Goal: Task Accomplishment & Management: Manage account settings

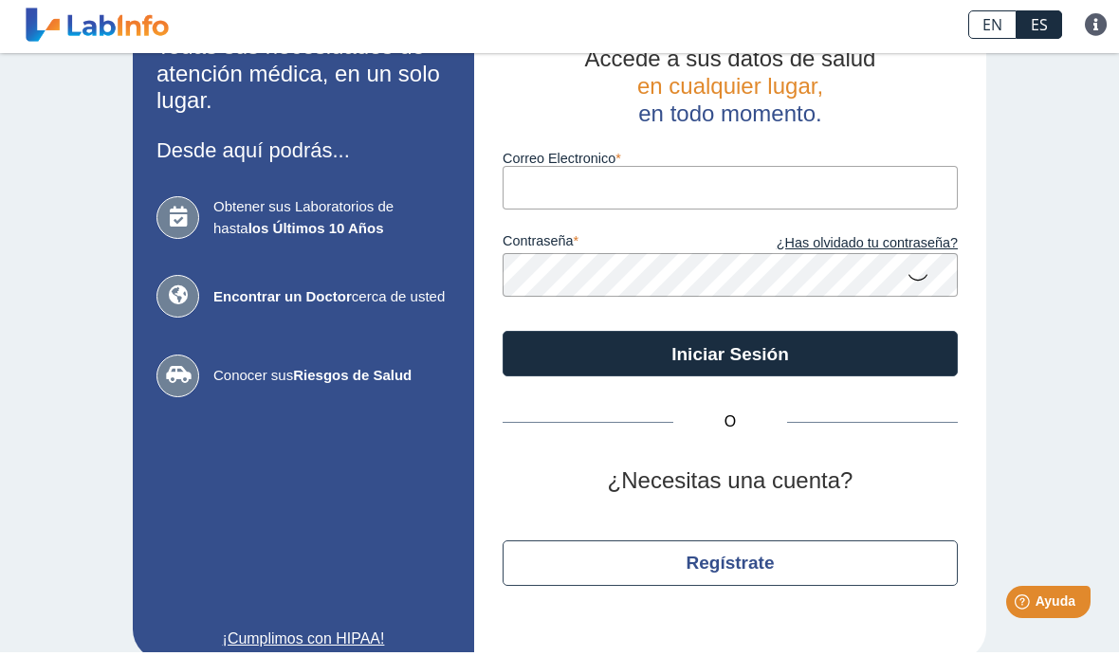
scroll to position [58, 0]
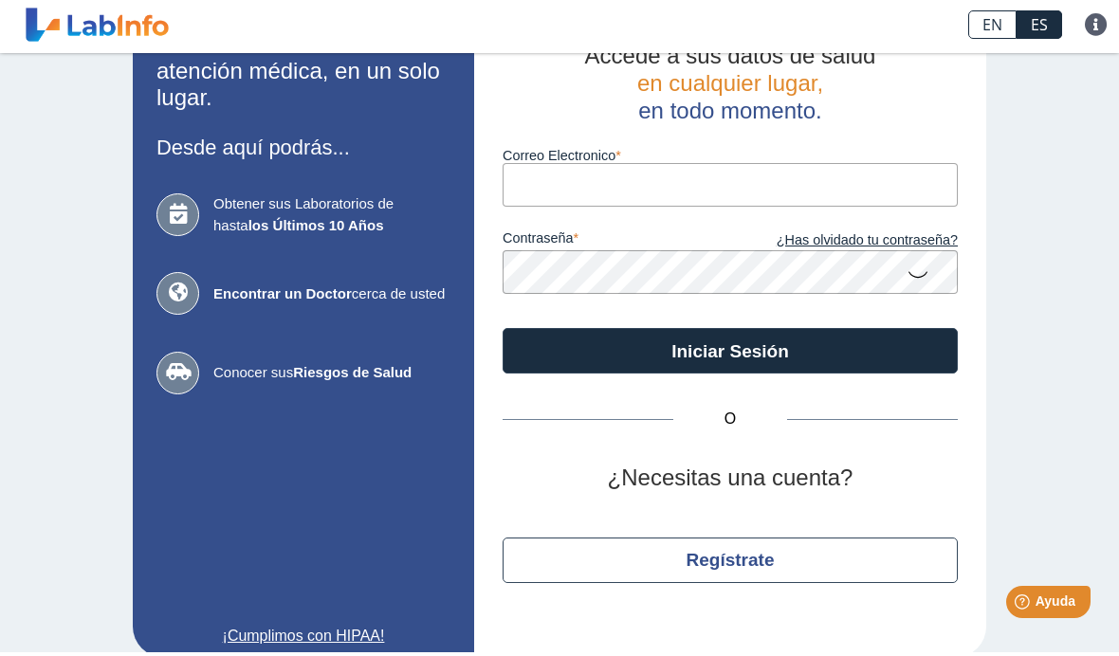
click at [1048, 197] on div "Todas sus necesidades de atención médica, en un solo lugar. Desde aquí podrás..…" at bounding box center [559, 339] width 1119 height 681
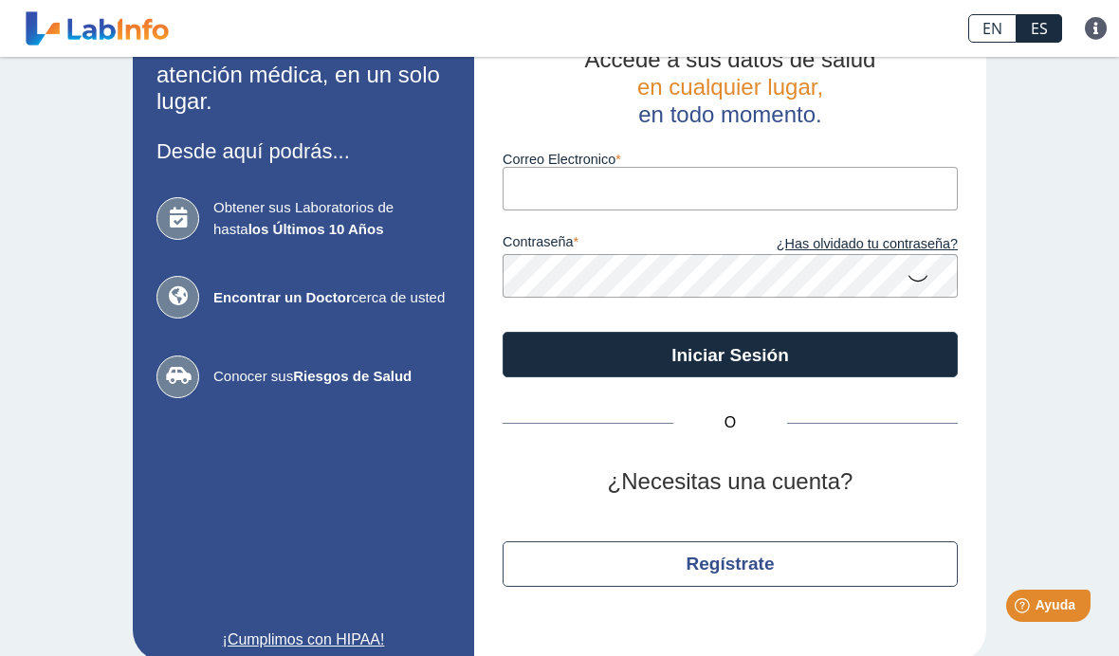
click at [683, 204] on input "Correo Electronico" at bounding box center [730, 188] width 455 height 43
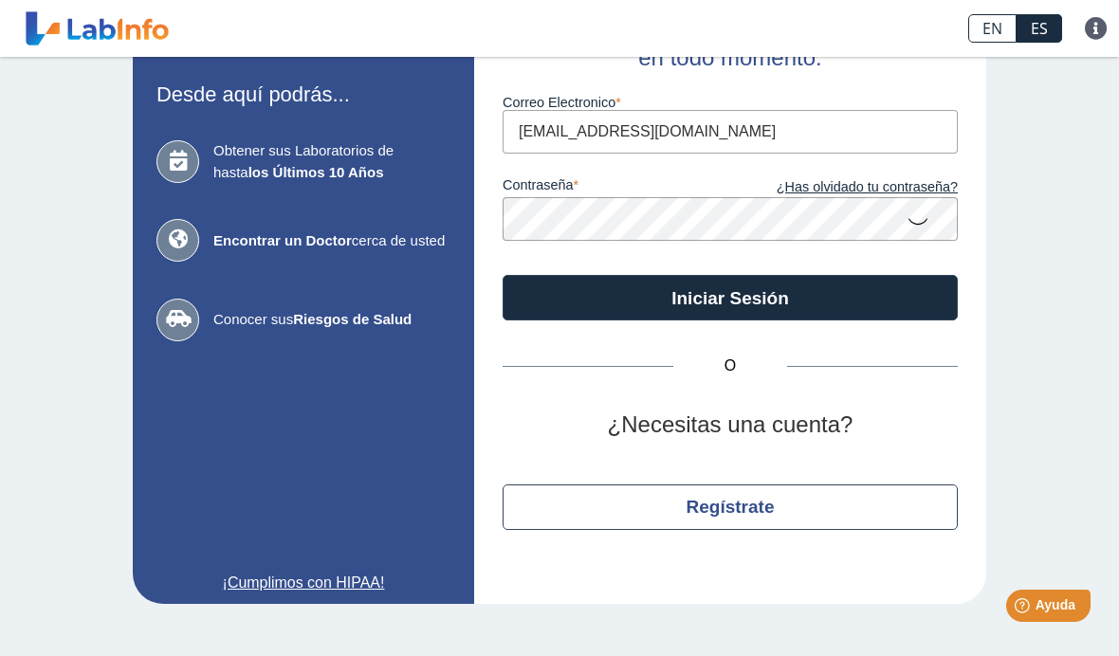
scroll to position [117, 0]
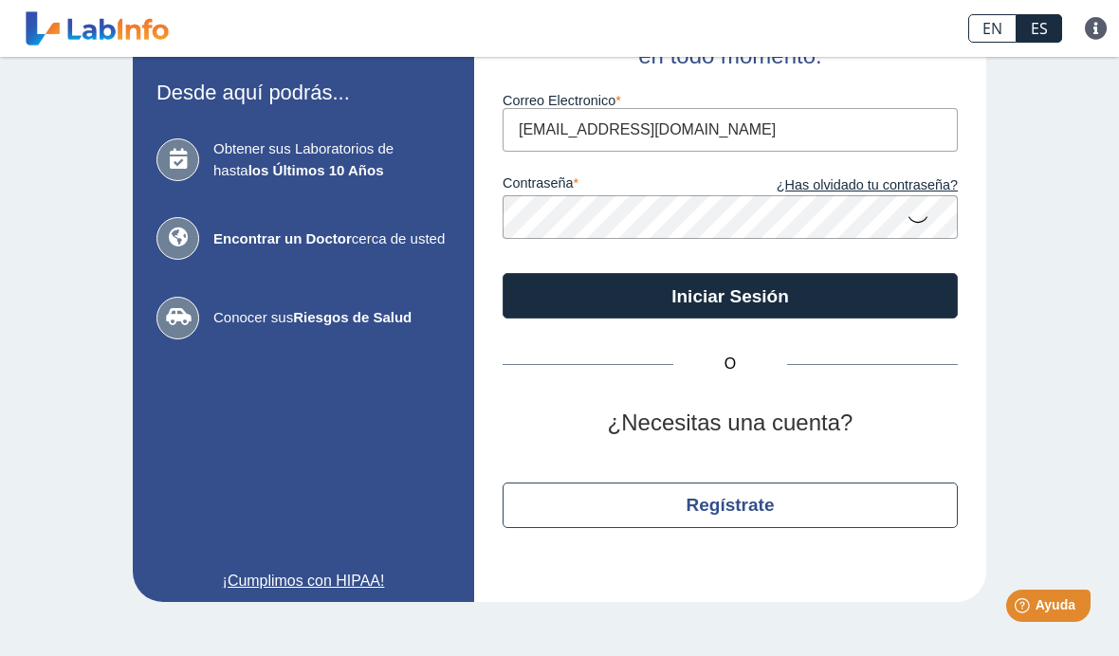
type input "[EMAIL_ADDRESS][DOMAIN_NAME]"
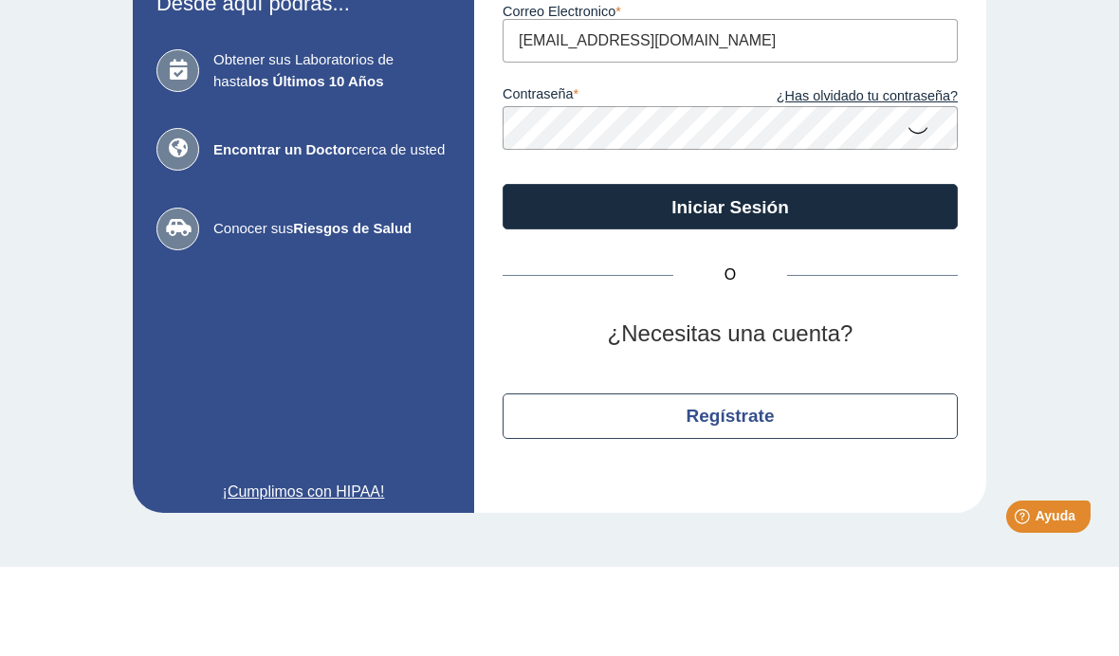
click at [820, 273] on button "Iniciar Sesión" at bounding box center [730, 296] width 455 height 46
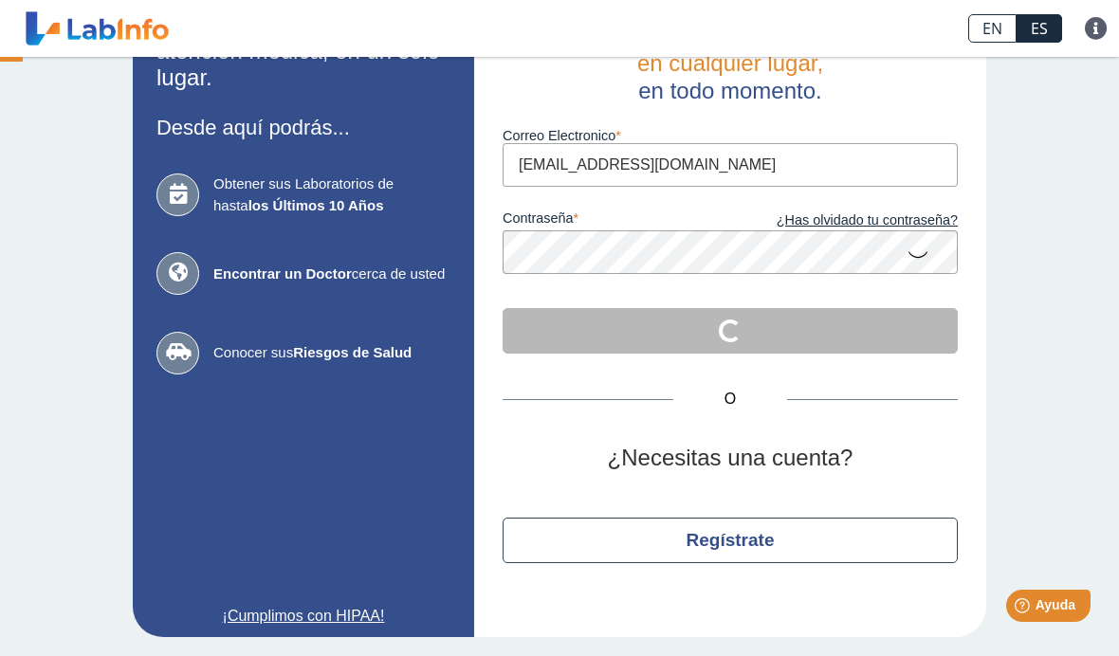
scroll to position [79, 0]
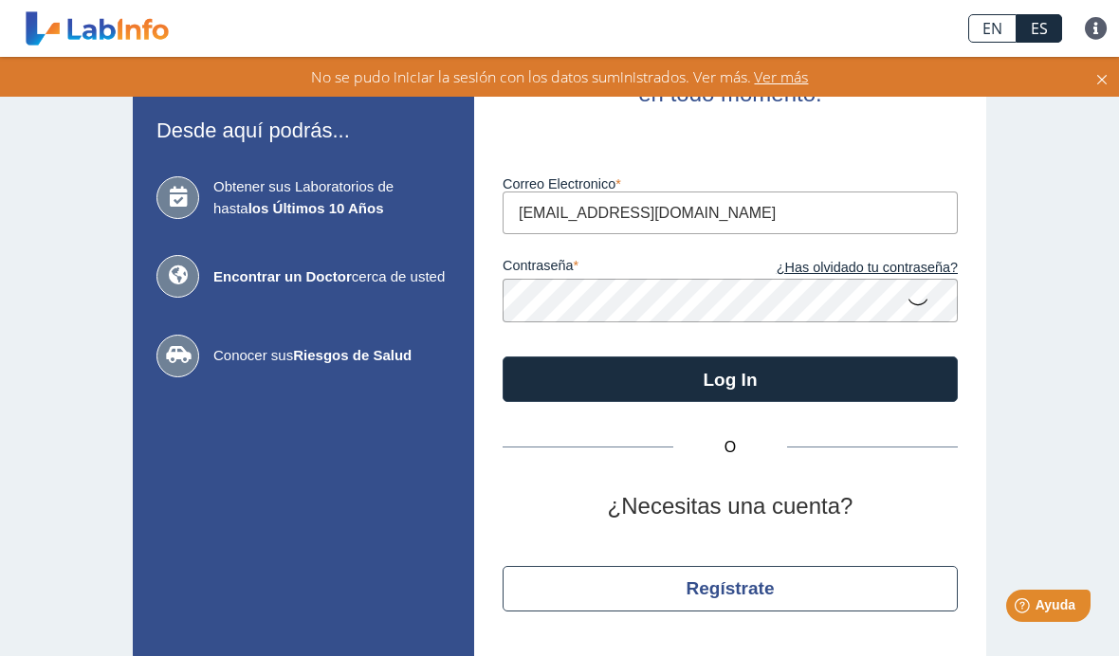
click at [802, 523] on div "O ¿Necesitas una cuenta? Regístrate" at bounding box center [730, 529] width 455 height 255
click at [807, 507] on h2 "¿Necesitas una cuenta?" at bounding box center [730, 507] width 455 height 28
click at [889, 378] on button "Log In" at bounding box center [730, 380] width 455 height 46
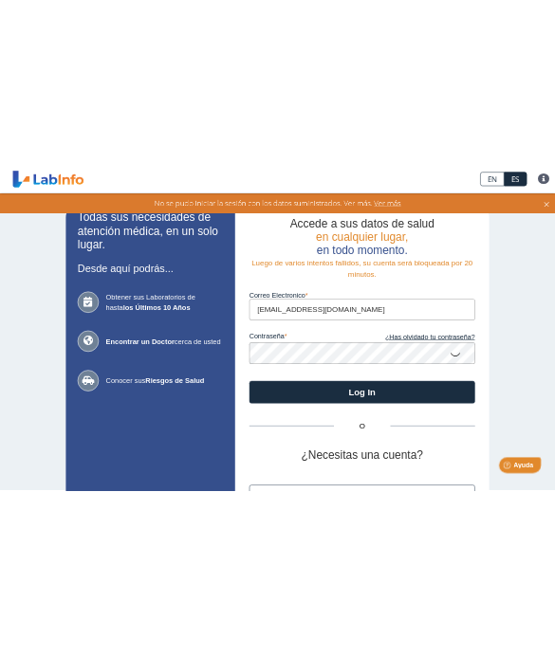
scroll to position [0, 0]
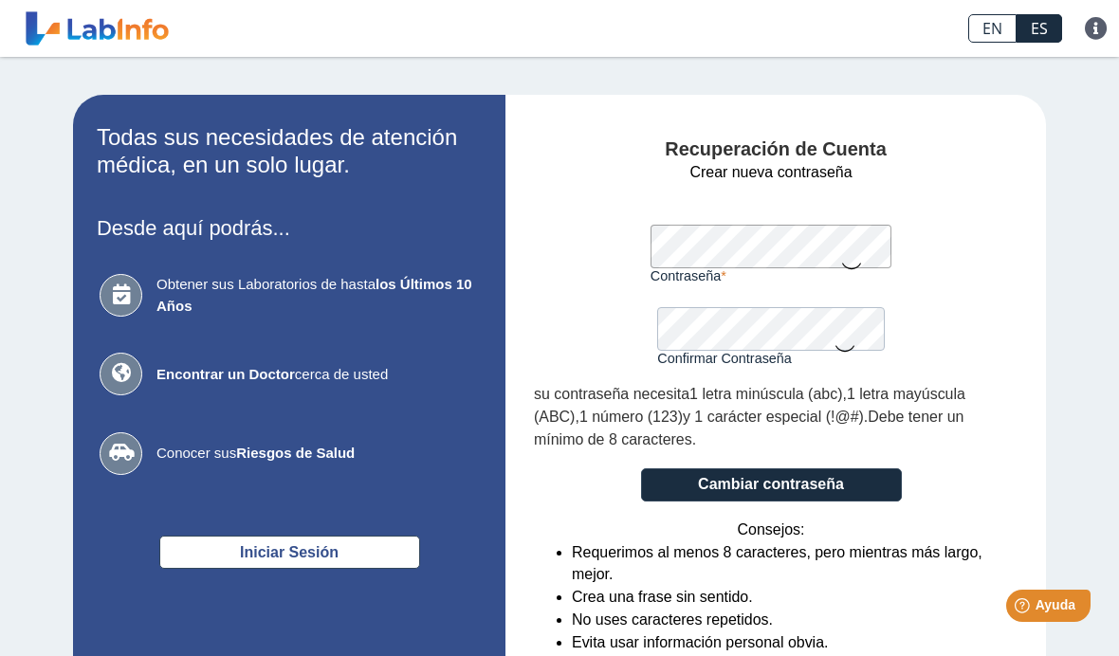
click at [980, 212] on form "Crear nueva contraseña Contraseña Una contraseña válida es requerida Confirmar …" at bounding box center [771, 436] width 474 height 550
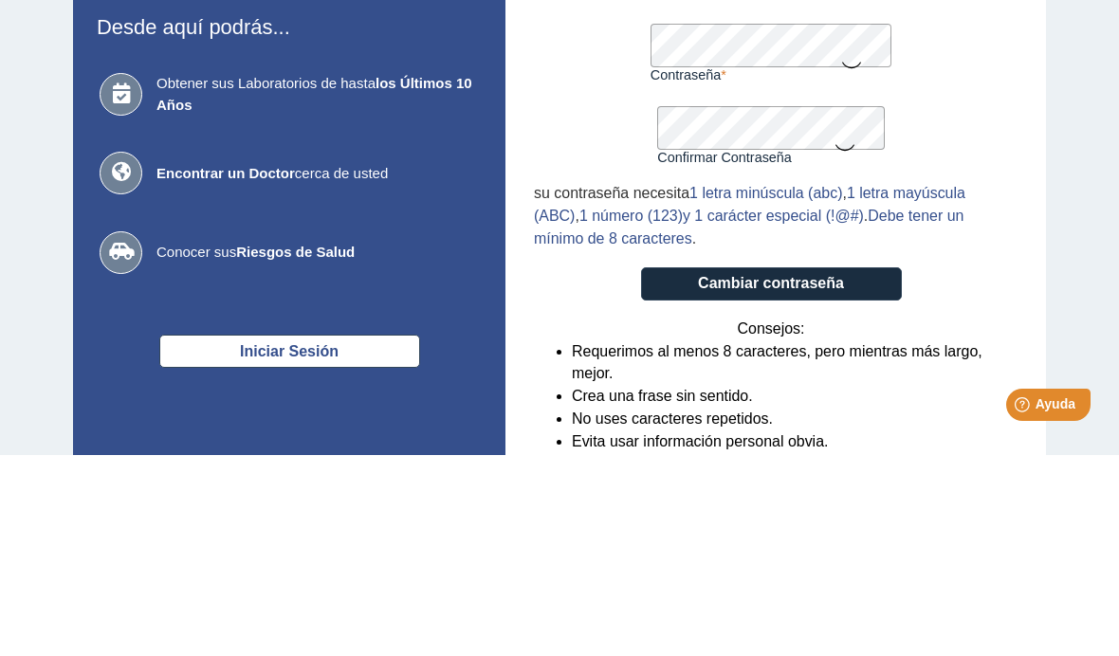
click at [1059, 179] on app-recovery "Todas sus necesidades de atención médica, en un solo lugar. Desde aquí podrás..…" at bounding box center [559, 417] width 1081 height 645
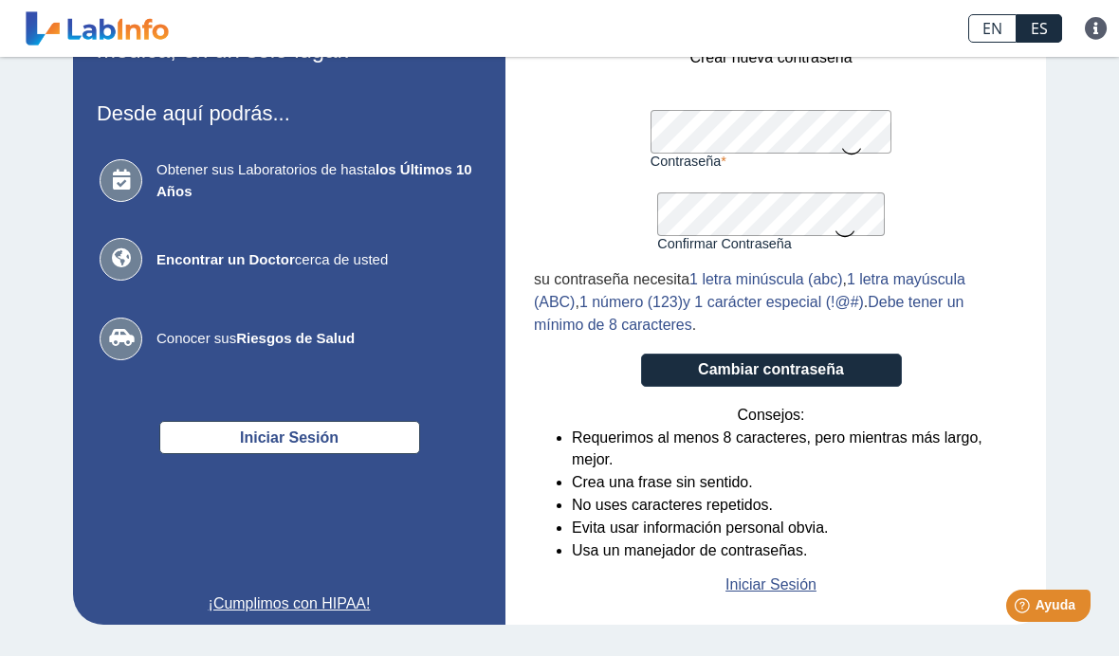
scroll to position [114, 0]
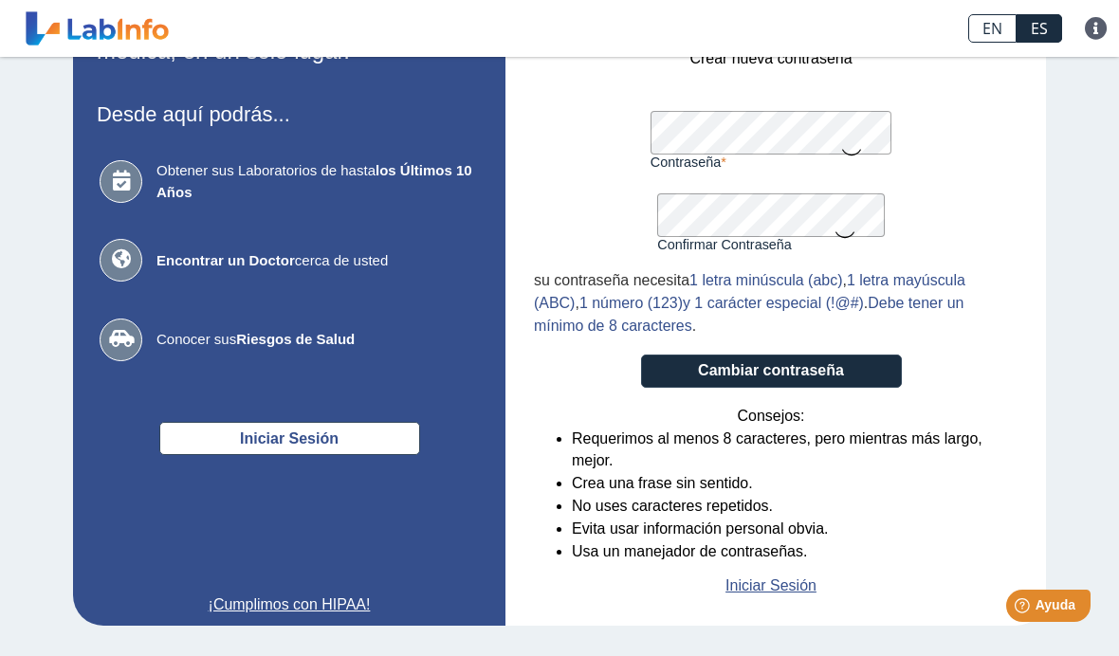
click at [808, 585] on link "Iniciar Sesión" at bounding box center [771, 586] width 91 height 23
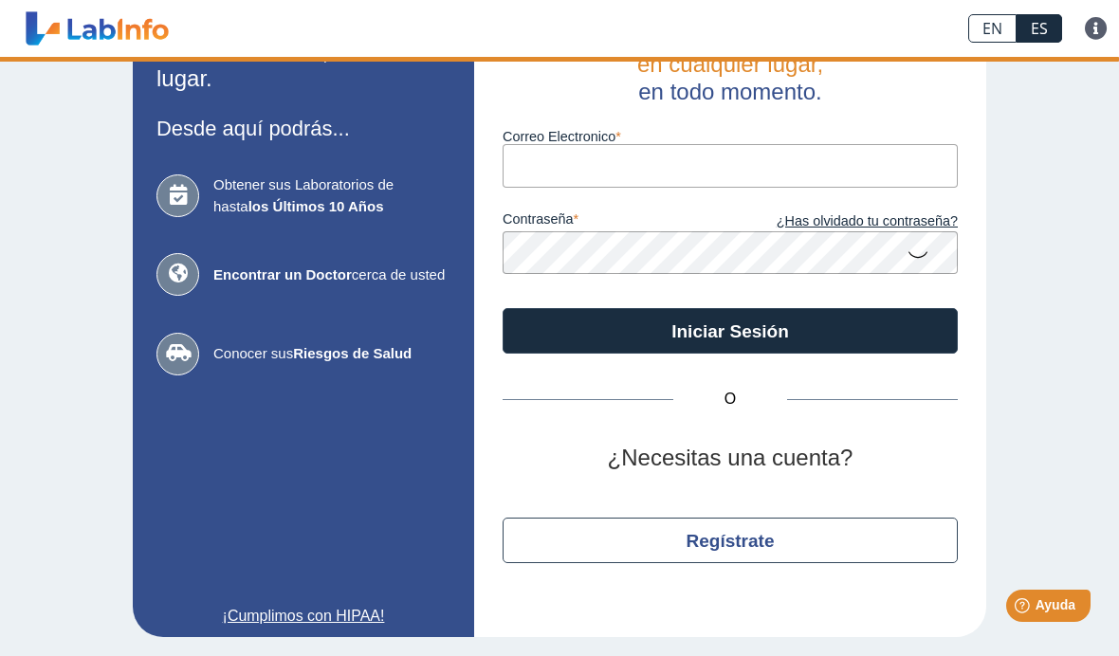
scroll to position [79, 0]
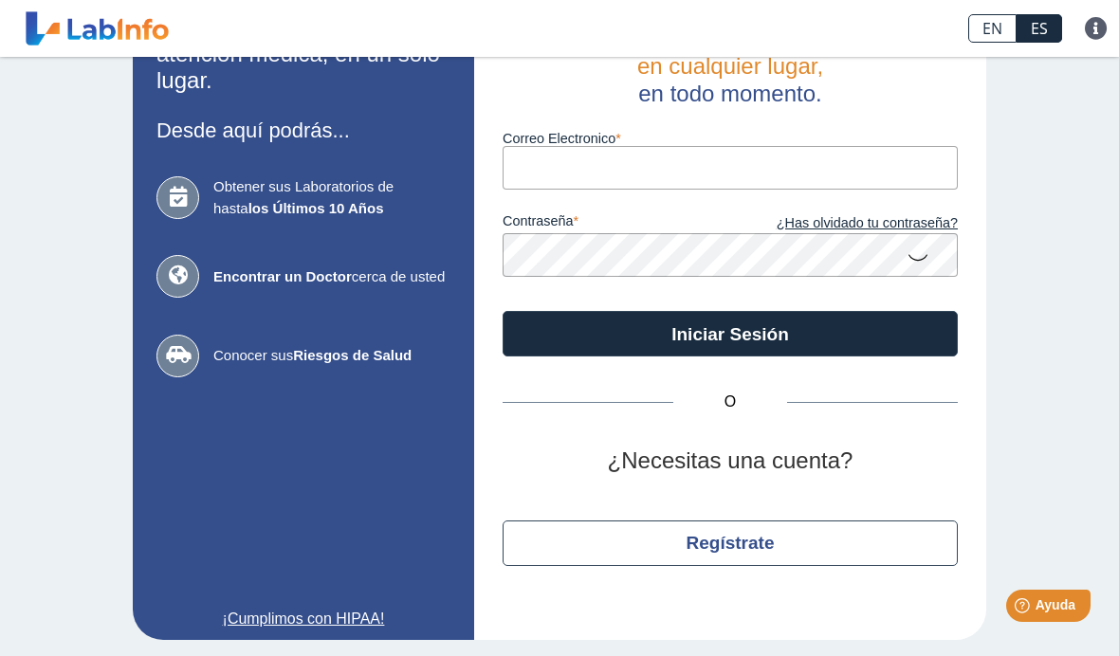
click at [687, 173] on input "Correo Electronico" at bounding box center [730, 167] width 455 height 43
click at [1021, 169] on div "Todas sus necesidades de atención médica, en un solo lugar. Desde aquí podrás..…" at bounding box center [559, 318] width 1119 height 681
click at [622, 163] on input "kloesita%" at bounding box center [730, 167] width 455 height 43
click at [1040, 241] on div "Todas sus necesidades de atención médica, en un solo lugar. Desde aquí podrás..…" at bounding box center [559, 318] width 1119 height 681
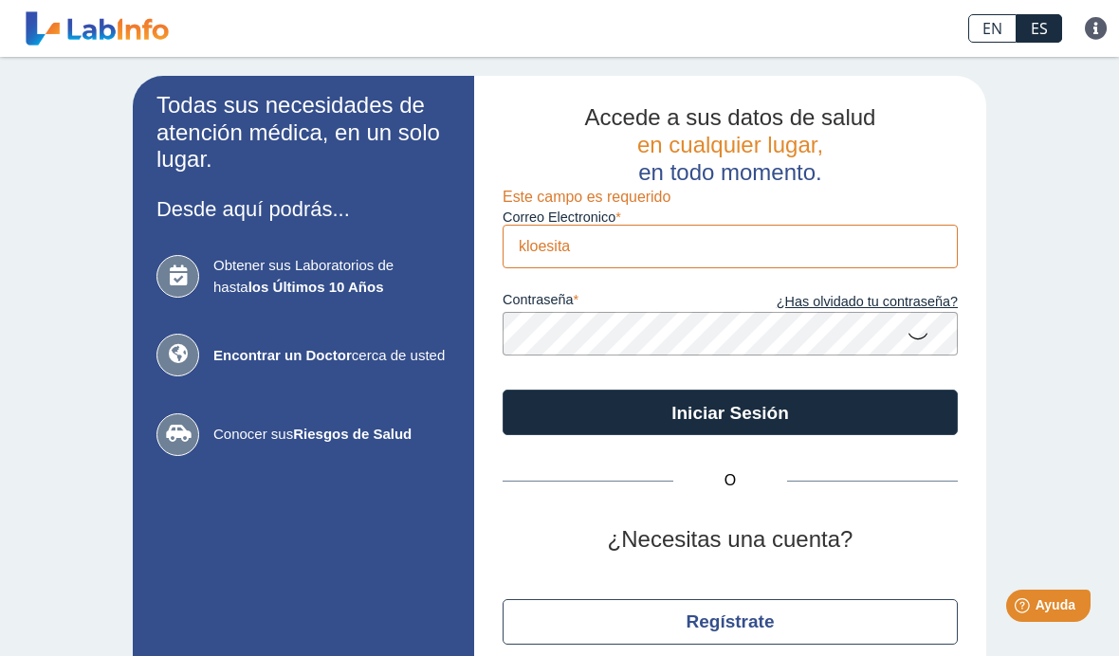
scroll to position [0, 0]
click at [638, 249] on input "kloesita" at bounding box center [730, 246] width 455 height 43
click at [633, 253] on input "kloesita" at bounding box center [730, 246] width 455 height 43
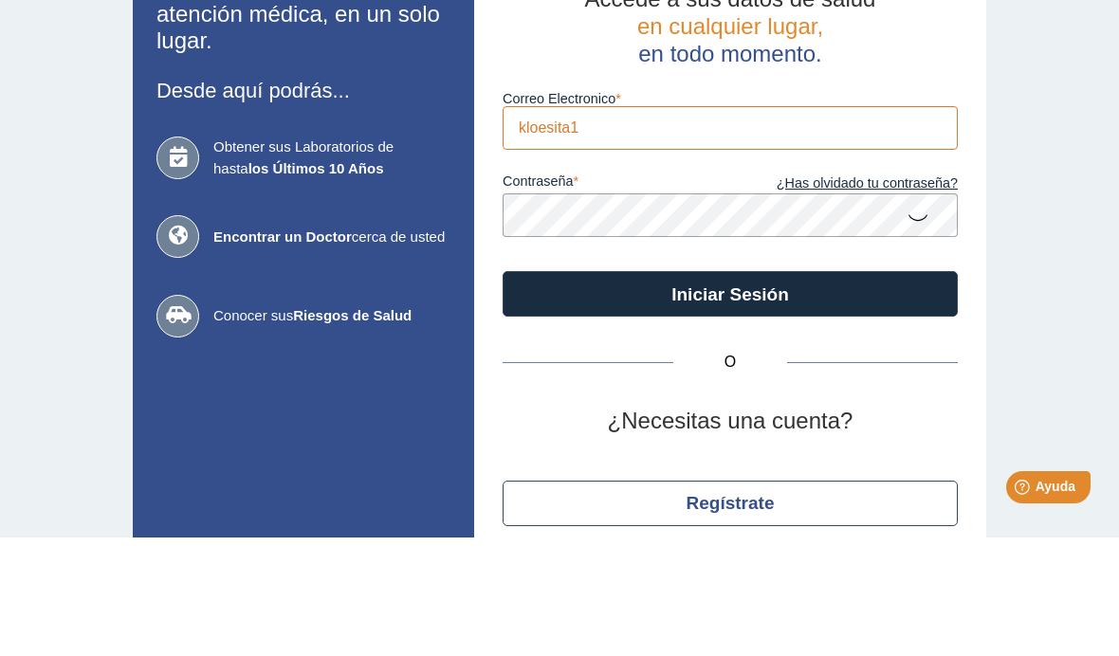
type input "kloesita"
click at [1064, 184] on div "Todas sus necesidades de atención médica, en un solo lugar. Desde aquí podrás..…" at bounding box center [559, 397] width 1119 height 681
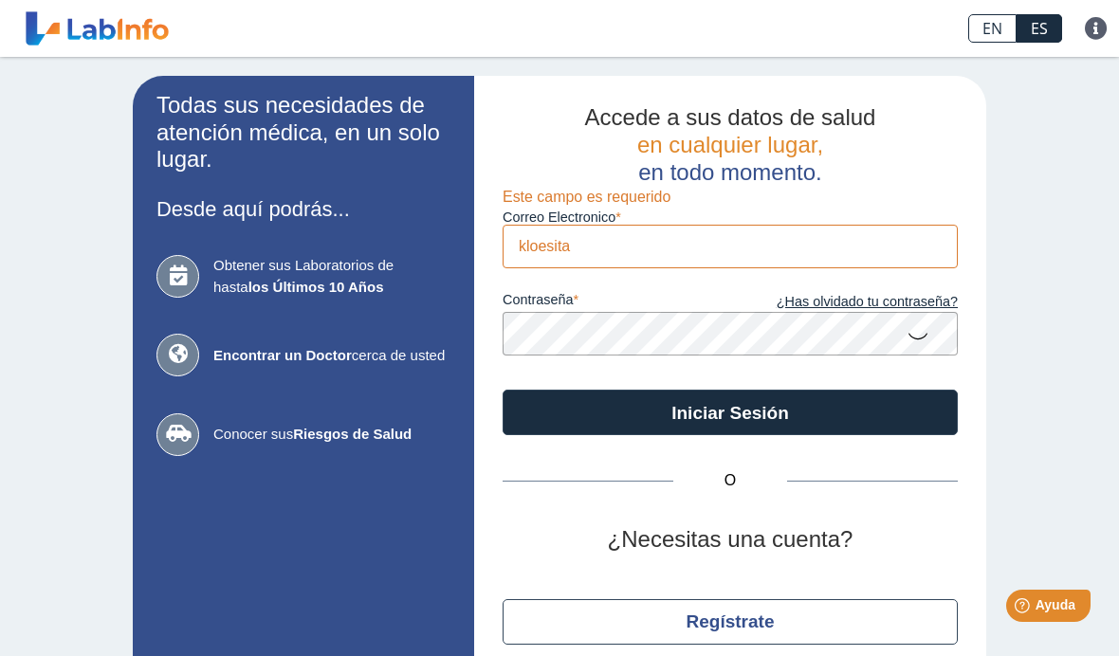
click at [925, 331] on icon at bounding box center [918, 335] width 23 height 37
click at [922, 336] on icon at bounding box center [918, 334] width 23 height 34
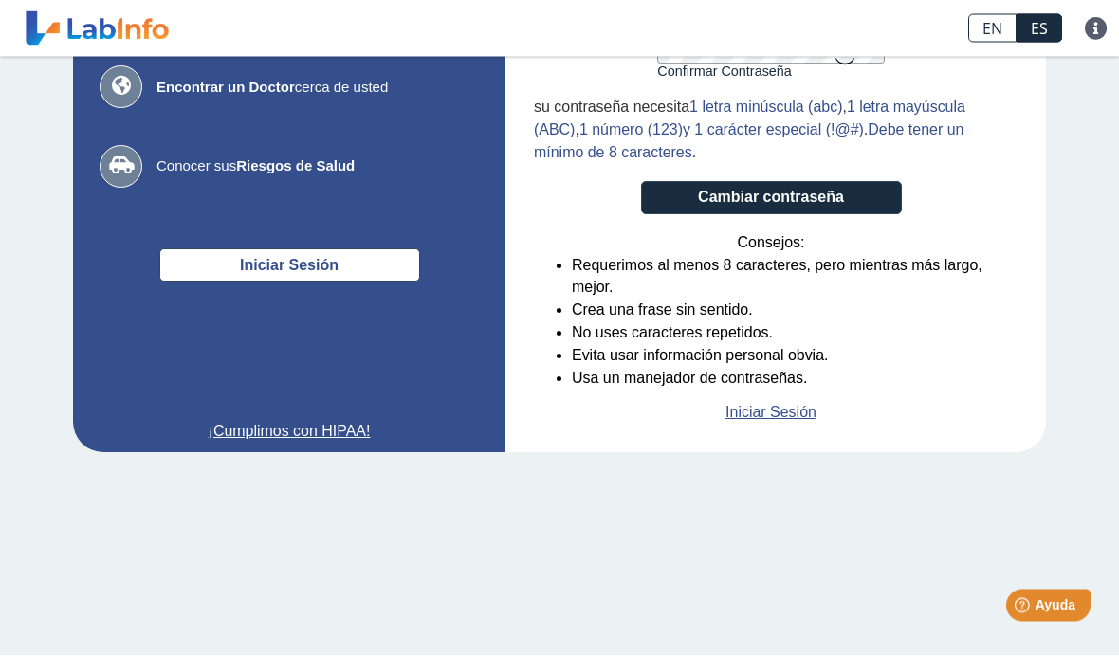
scroll to position [336, 0]
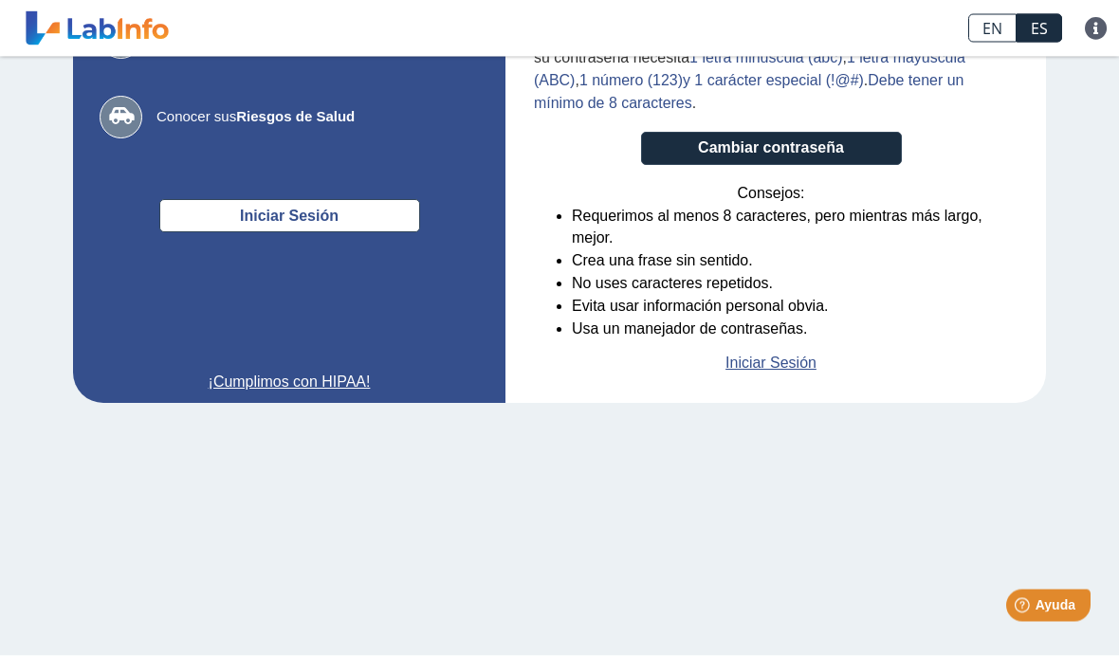
click at [919, 167] on form "Crear nueva contraseña Contraseña Una contraseña válida es requerida Confirmar …" at bounding box center [771, 100] width 474 height 550
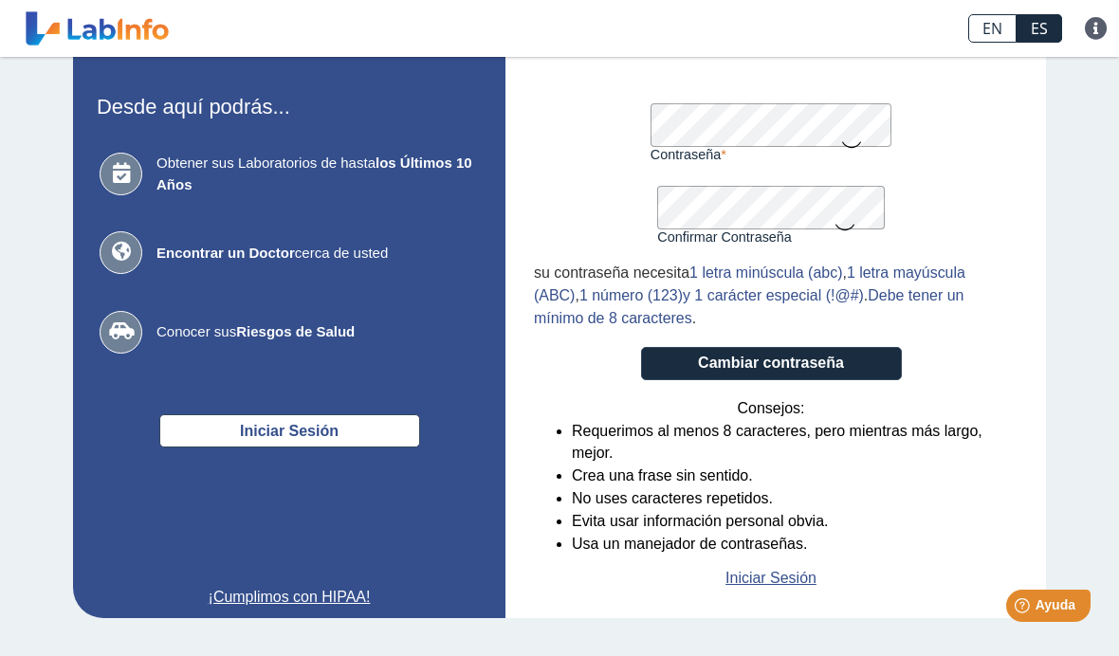
scroll to position [114, 0]
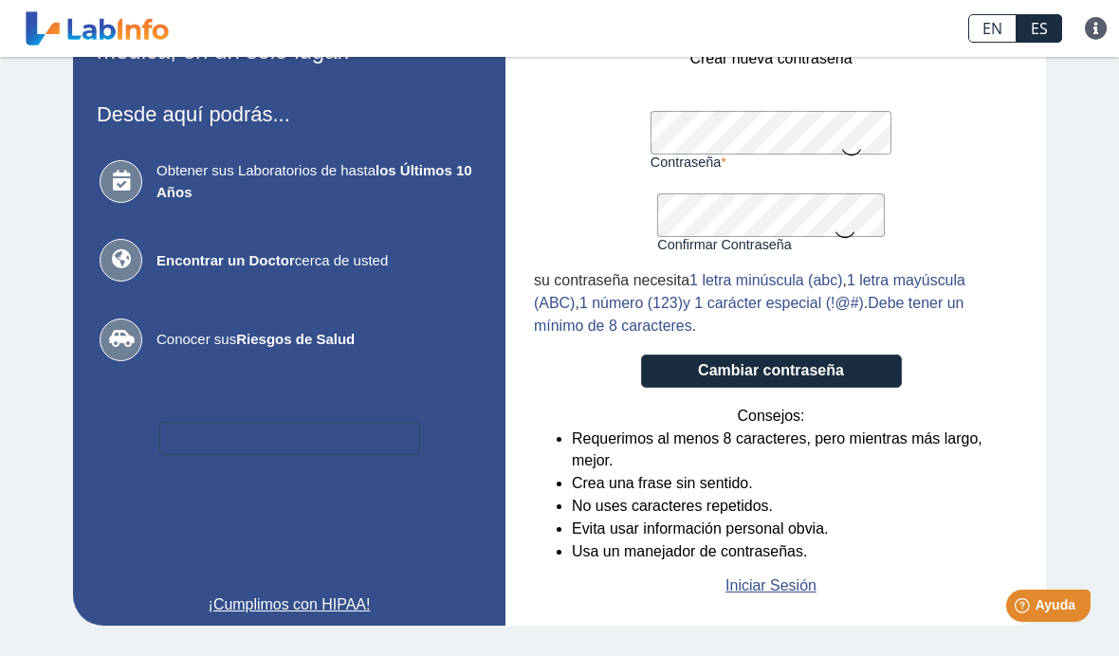
click at [355, 447] on button "Iniciar Sesión" at bounding box center [289, 438] width 261 height 33
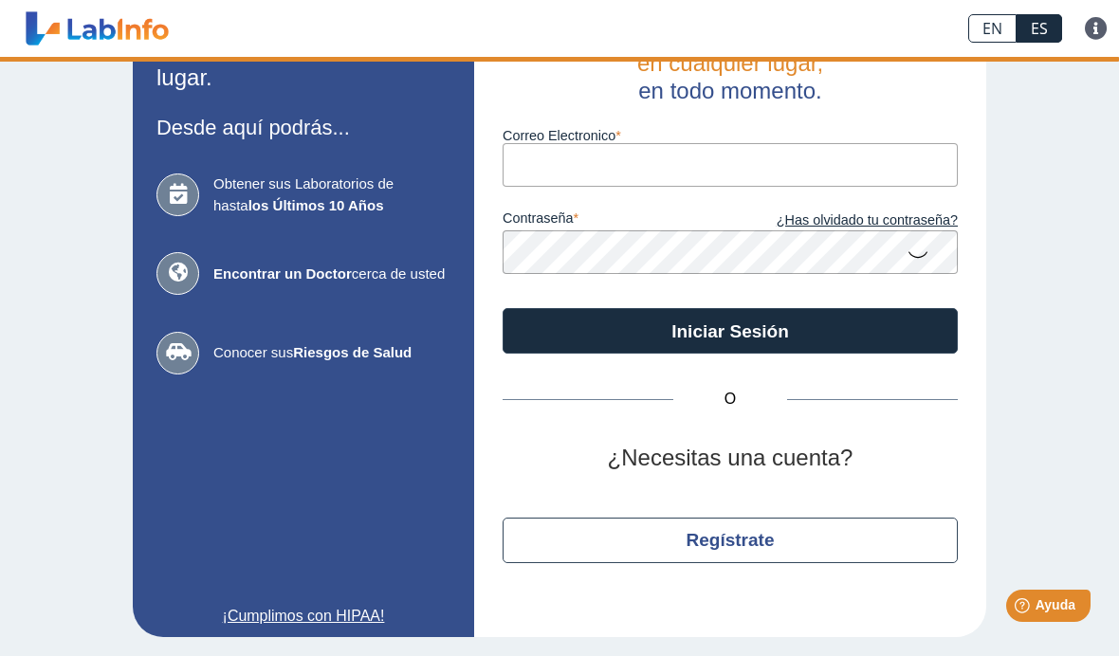
scroll to position [79, 0]
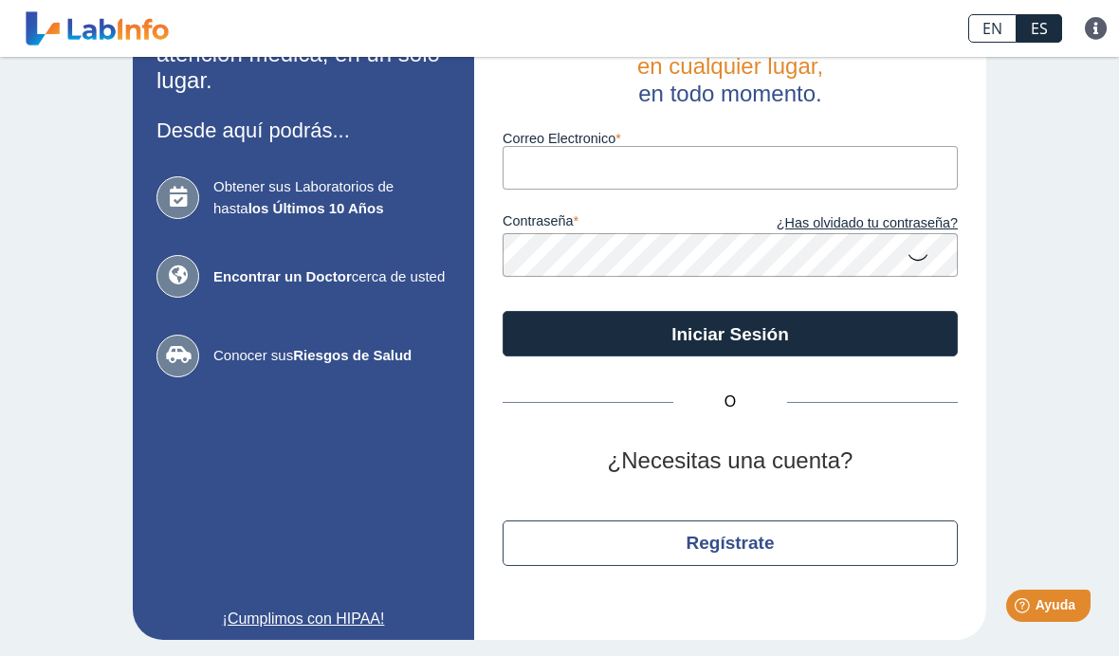
click at [853, 182] on input "Correo Electronico" at bounding box center [730, 167] width 455 height 43
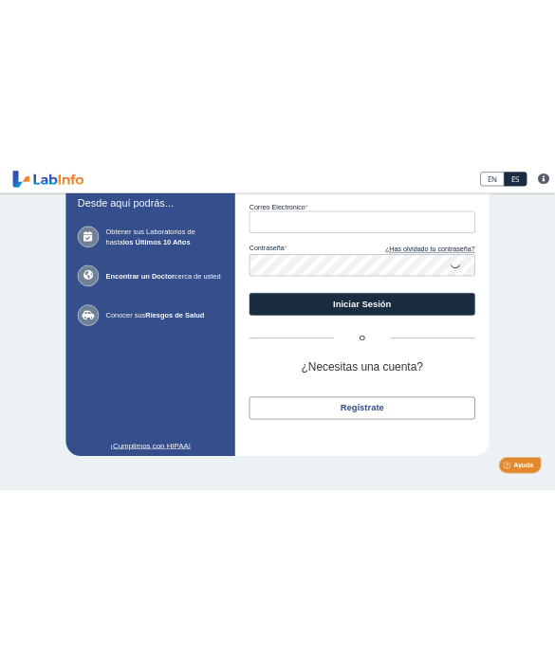
scroll to position [12, 0]
